Goal: Information Seeking & Learning: Find contact information

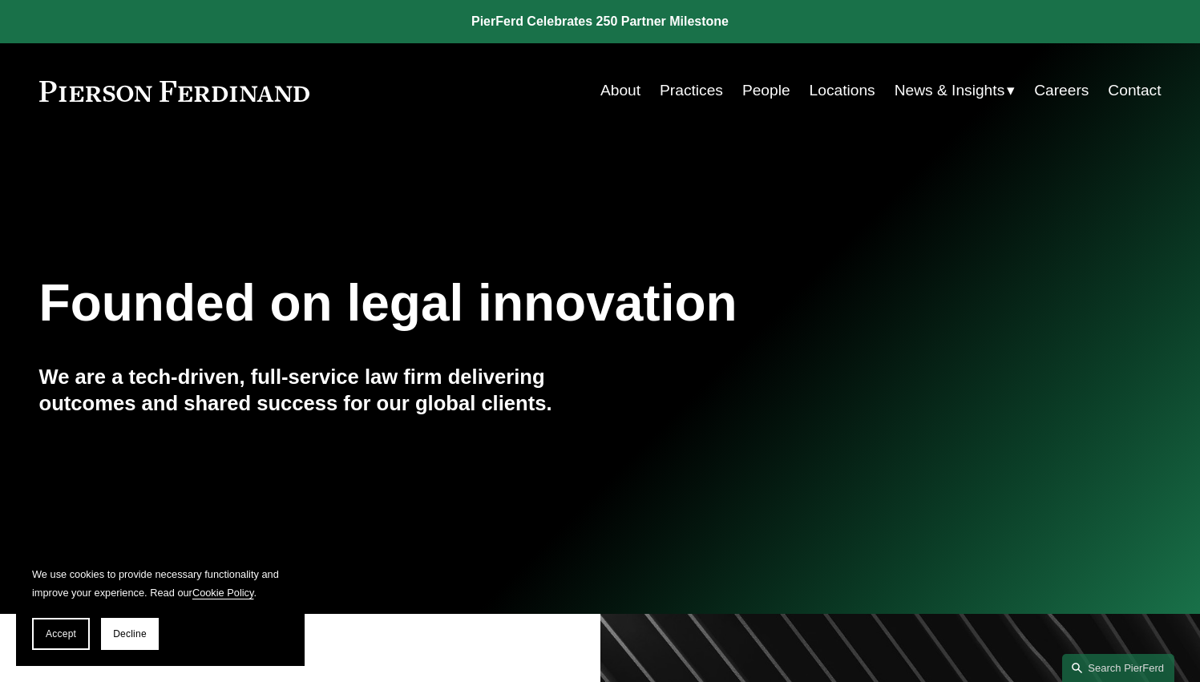
click at [763, 85] on link "People" at bounding box center [767, 90] width 48 height 30
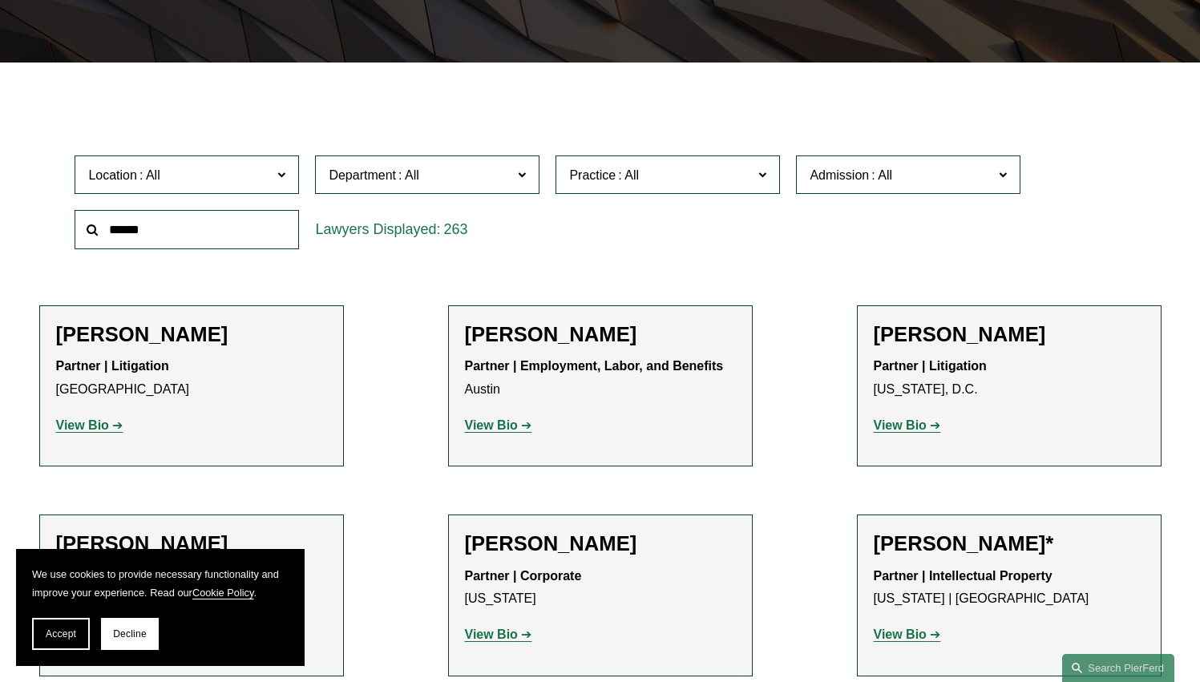
scroll to position [401, 0]
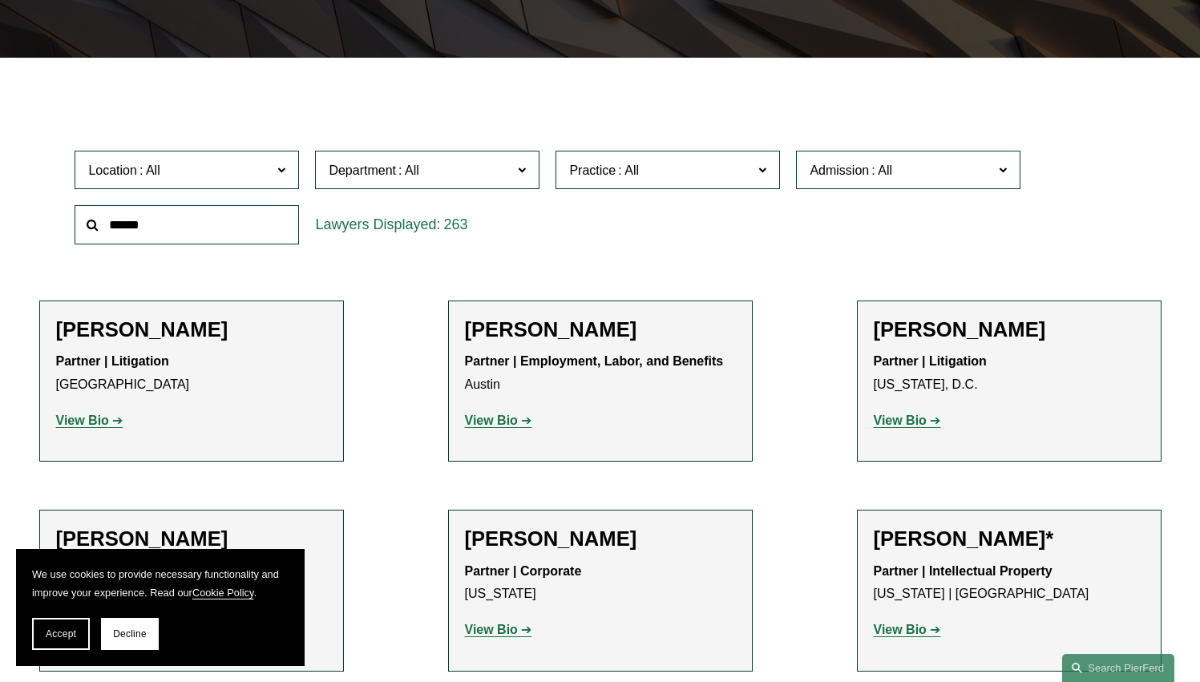
click at [228, 230] on input "text" at bounding box center [187, 224] width 225 height 39
type input "***"
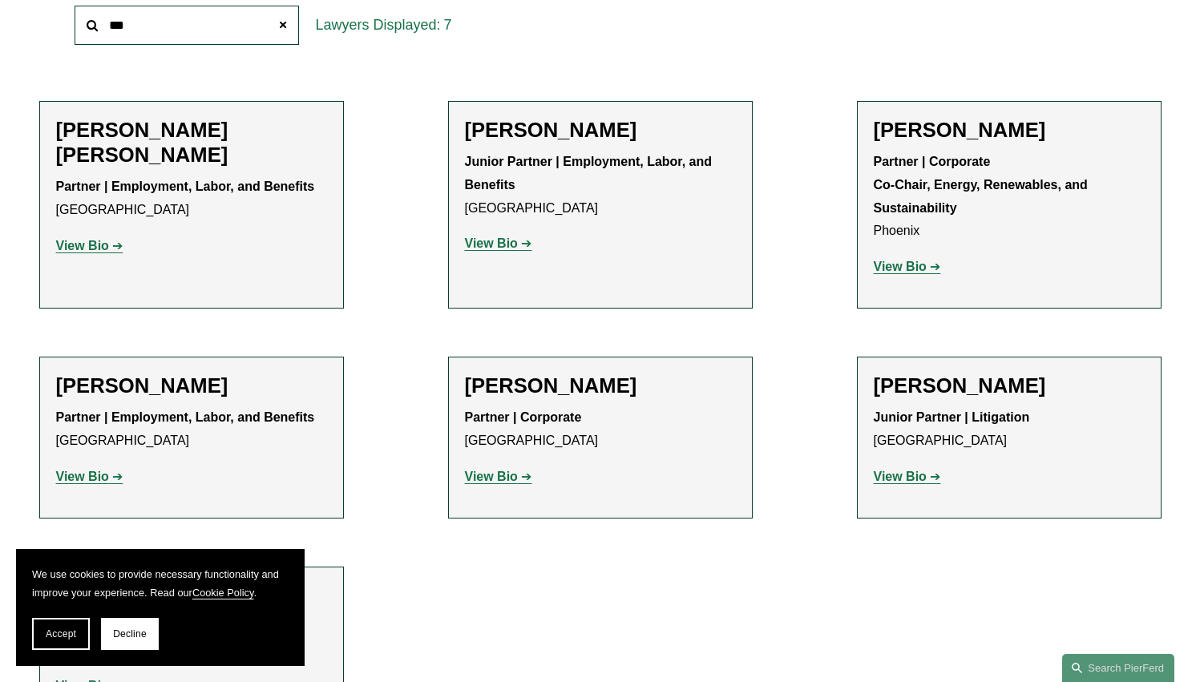
scroll to position [642, 0]
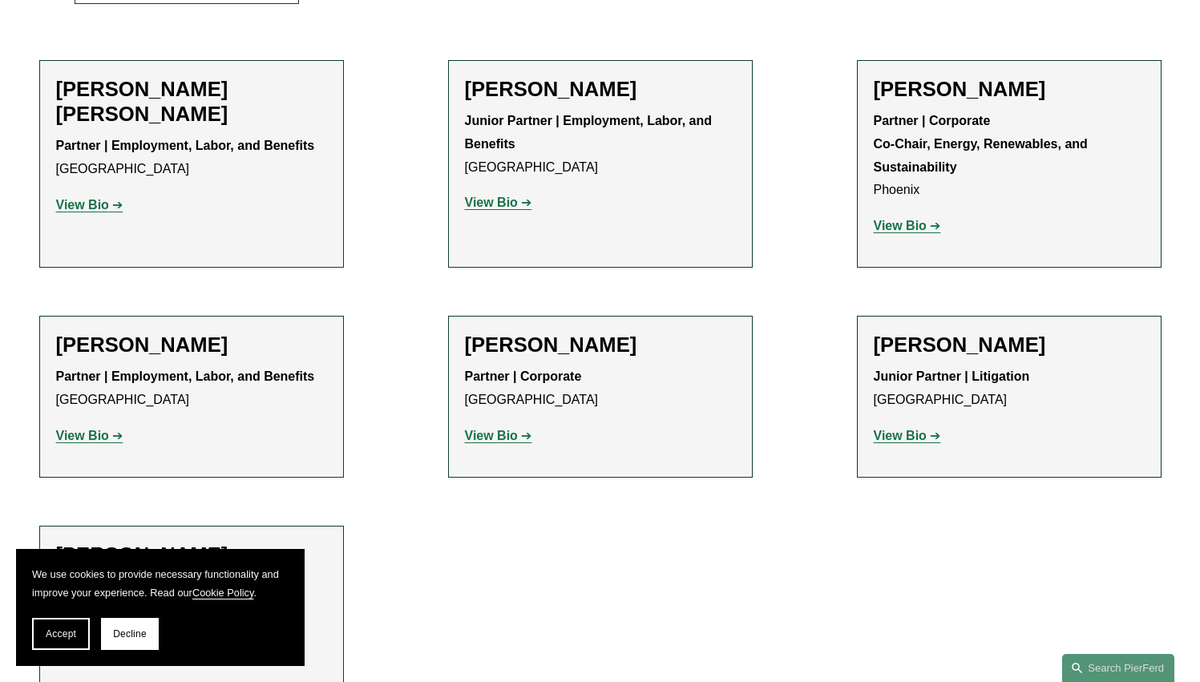
click at [905, 229] on strong "View Bio" at bounding box center [900, 226] width 53 height 14
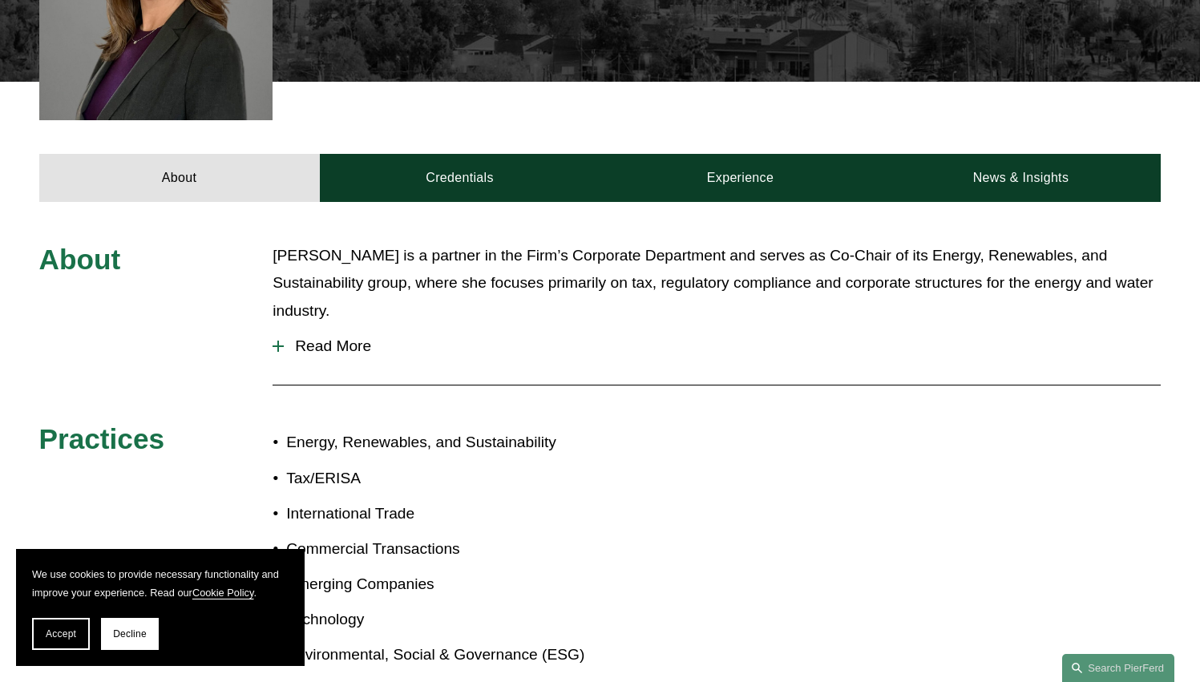
scroll to position [642, 0]
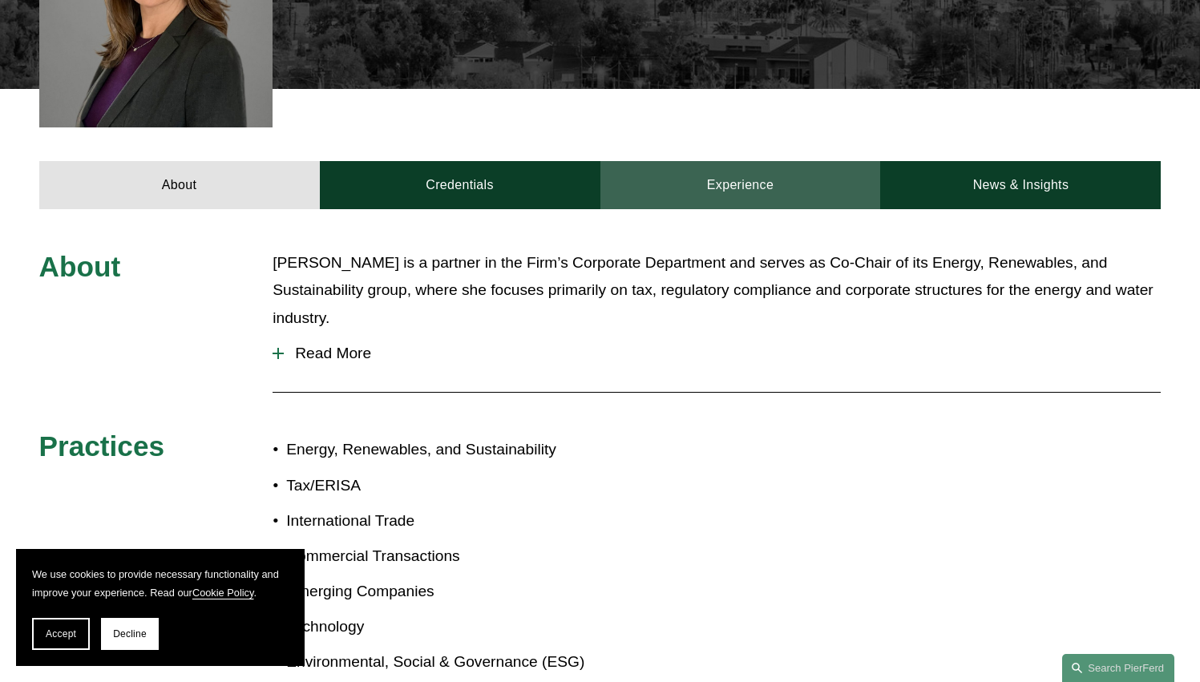
click at [731, 172] on link "Experience" at bounding box center [741, 185] width 281 height 48
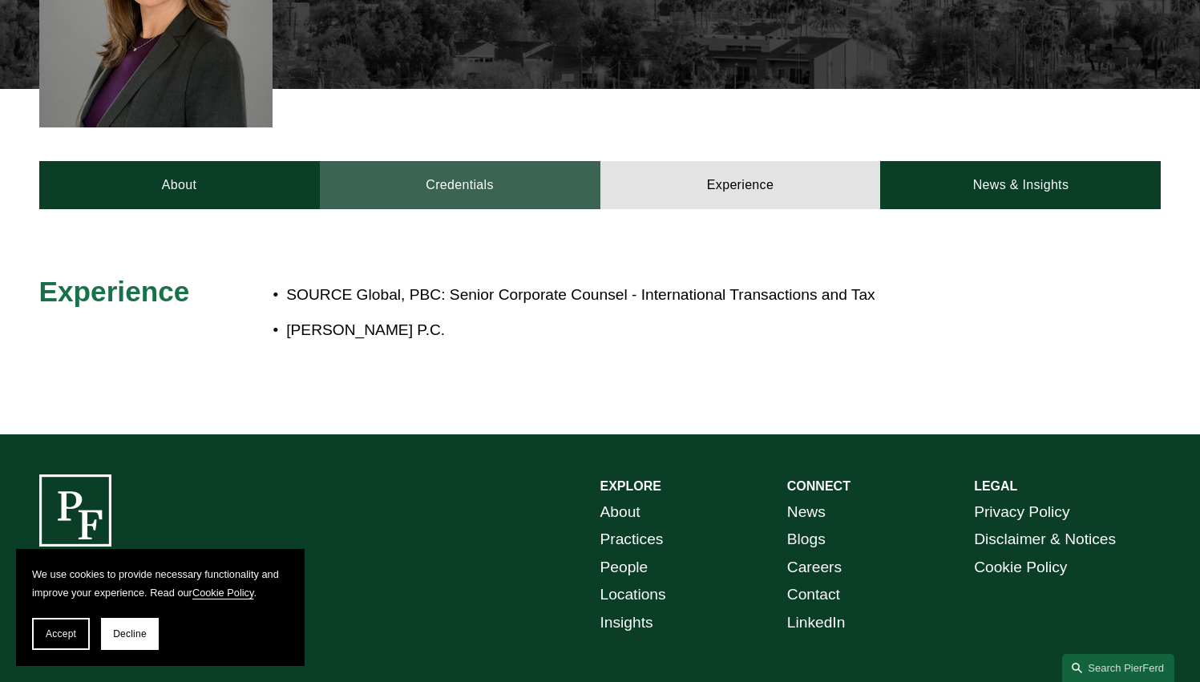
click at [488, 161] on link "Credentials" at bounding box center [460, 185] width 281 height 48
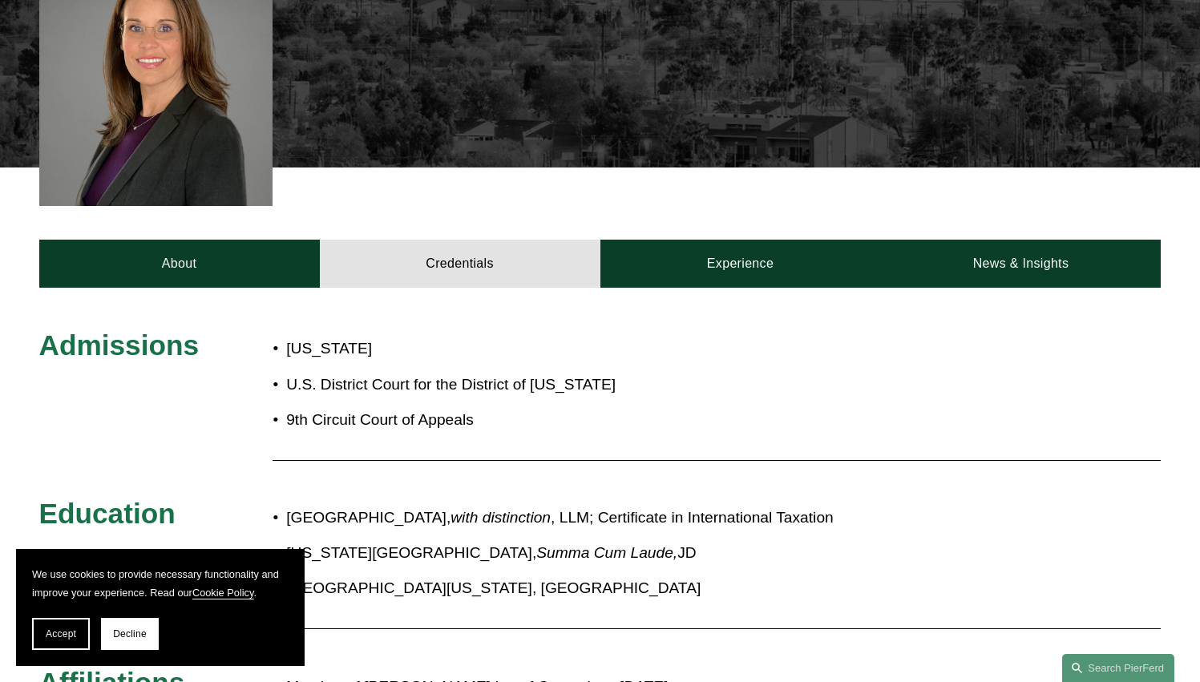
scroll to position [561, 0]
